Goal: Task Accomplishment & Management: Complete application form

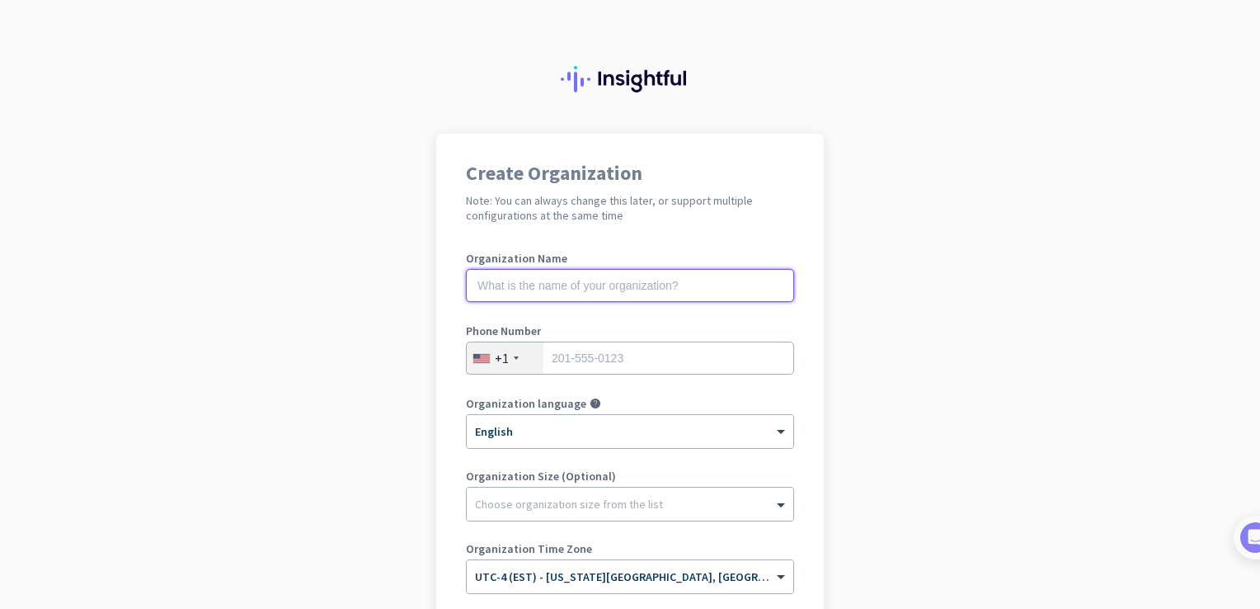
click at [526, 289] on input "text" at bounding box center [630, 285] width 328 height 33
type input "mercor"
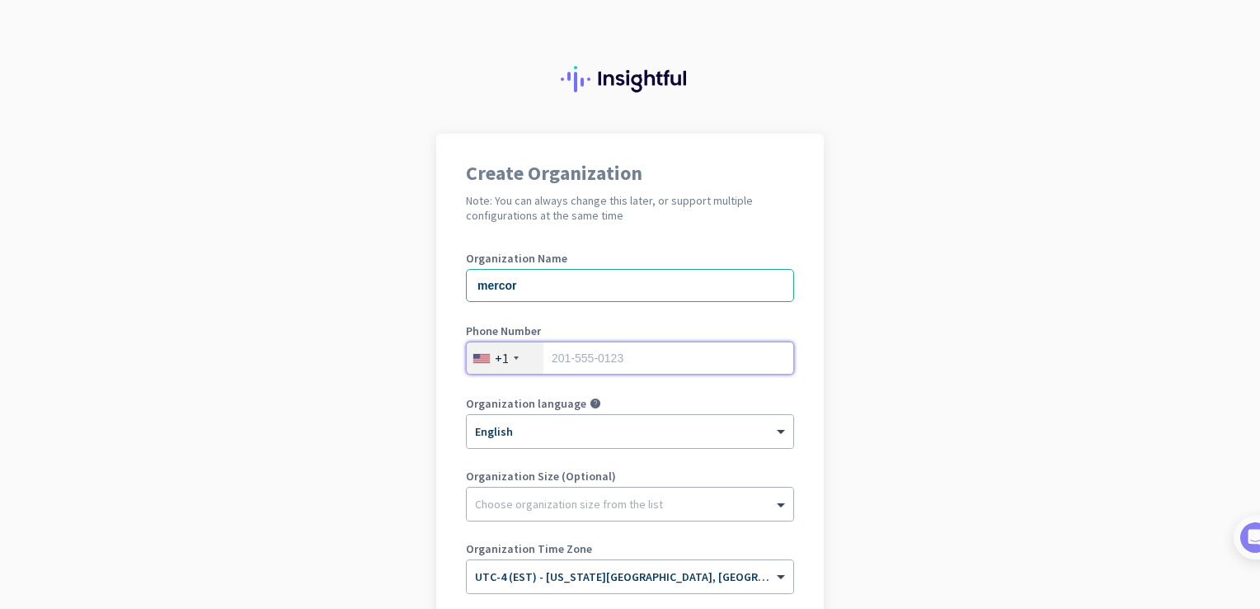
click at [645, 355] on input "tel" at bounding box center [630, 357] width 328 height 33
type input "6782655969"
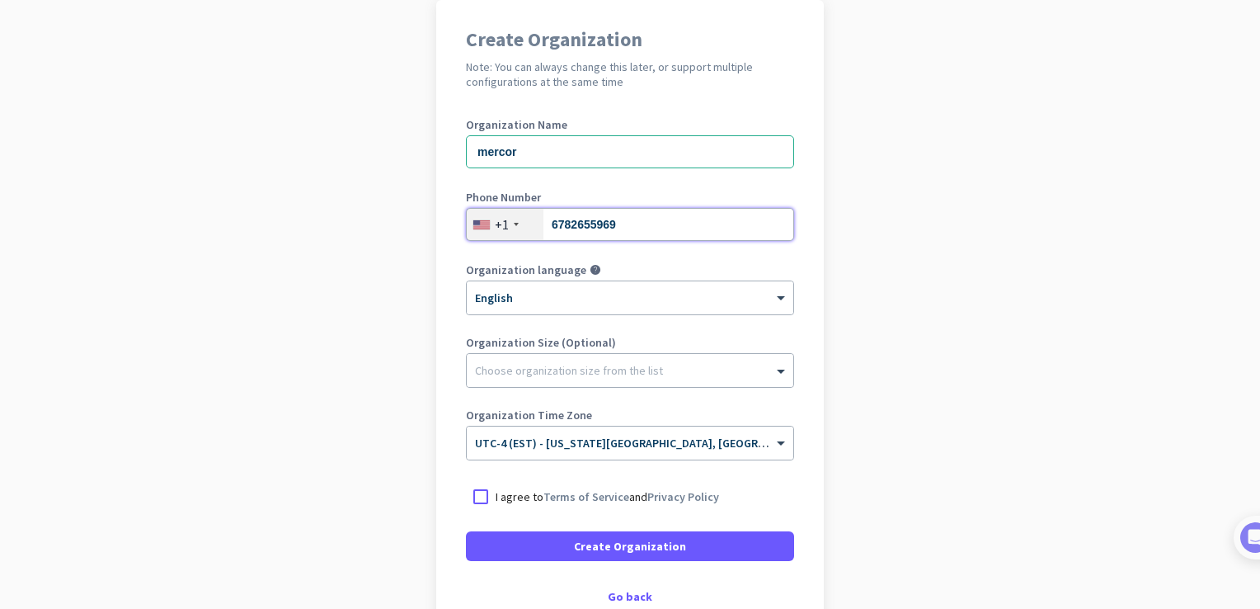
scroll to position [238, 0]
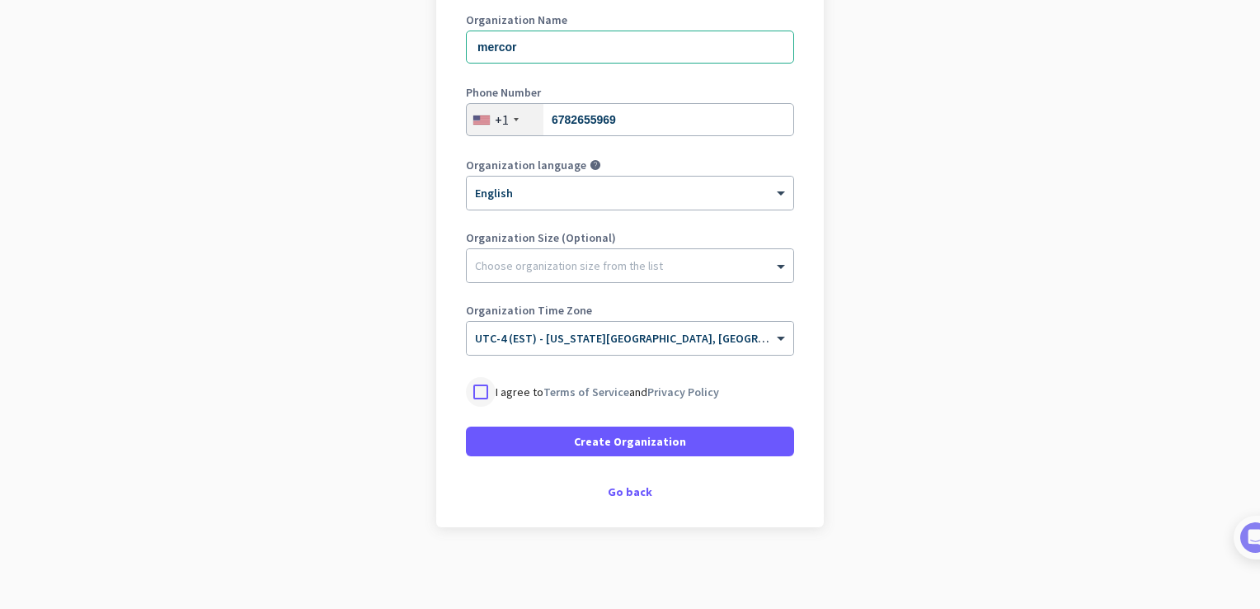
click at [474, 386] on div at bounding box center [481, 392] width 30 height 30
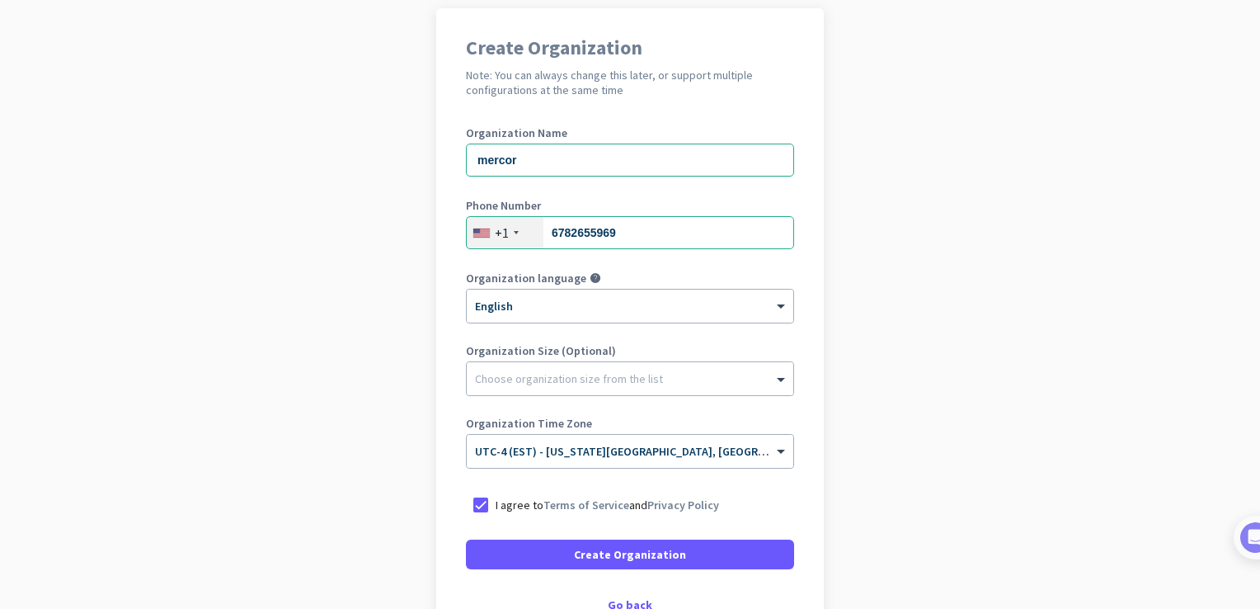
scroll to position [161, 0]
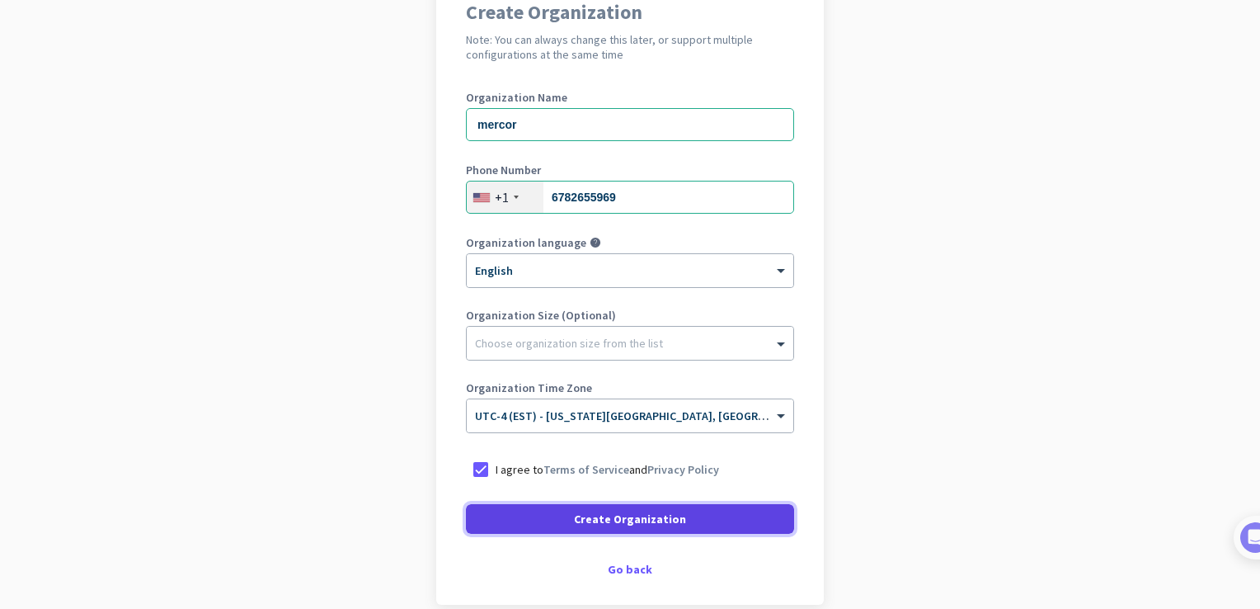
click at [597, 513] on span "Create Organization" at bounding box center [630, 519] width 112 height 16
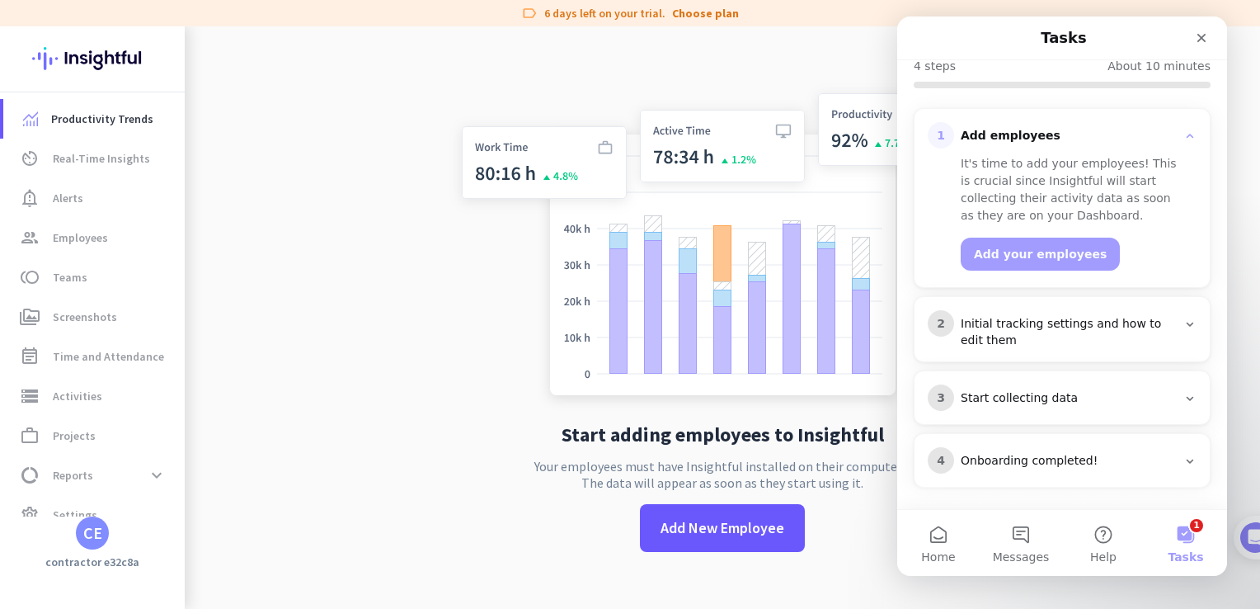
scroll to position [177, 0]
